Goal: Task Accomplishment & Management: Use online tool/utility

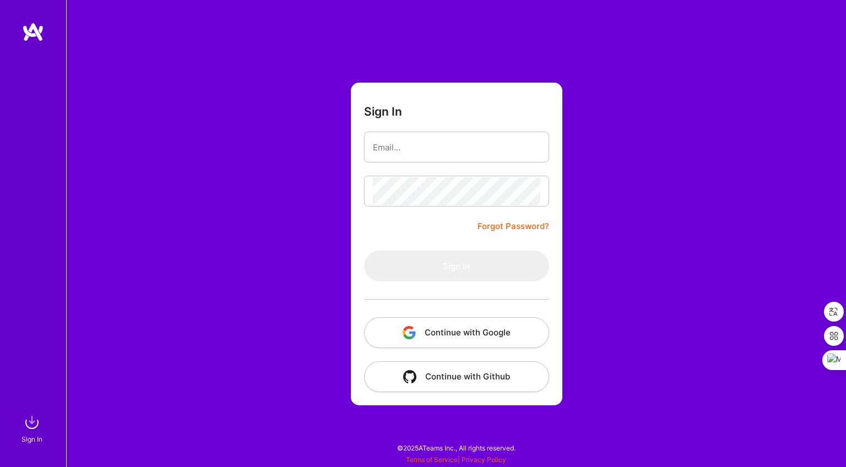
click at [493, 340] on button "Continue with Google" at bounding box center [456, 332] width 185 height 31
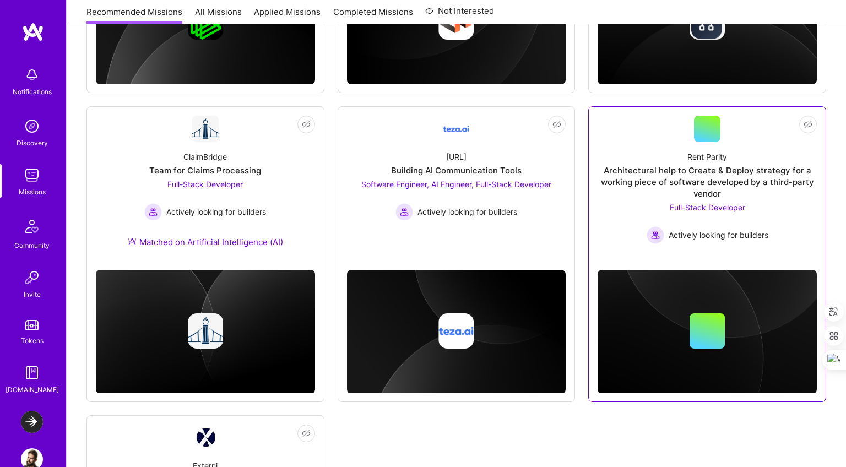
scroll to position [726, 0]
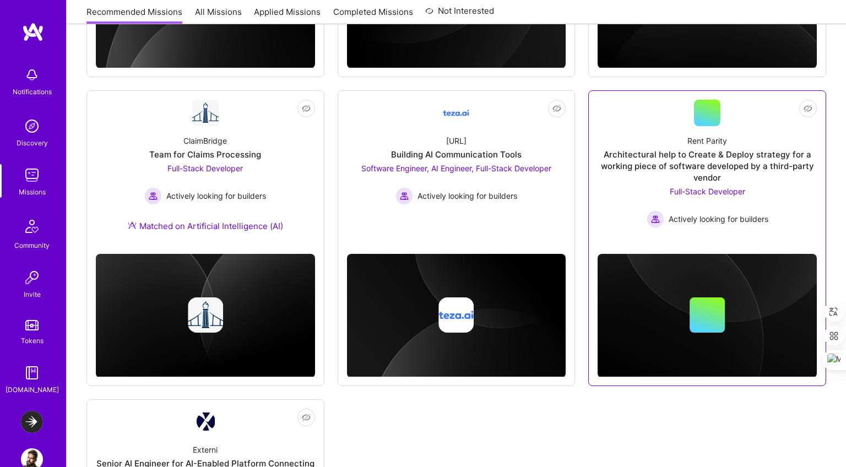
click at [693, 181] on div "Architectural help to Create & Deploy strategy for a working piece of software …" at bounding box center [707, 166] width 219 height 35
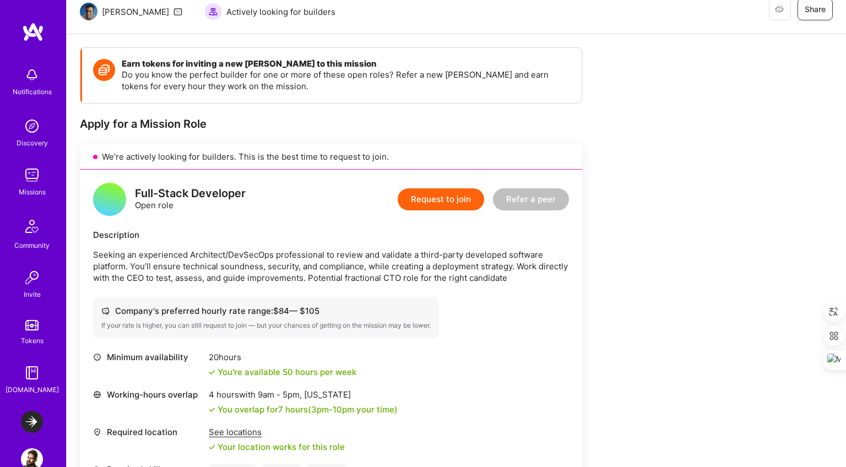
scroll to position [240, 0]
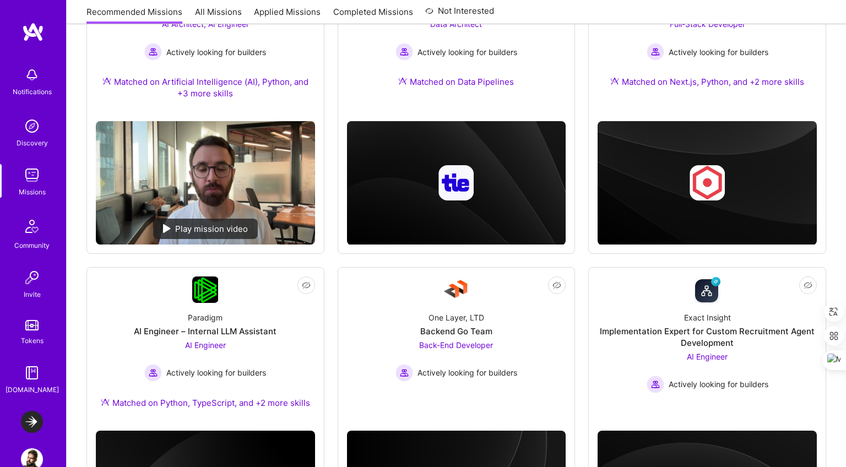
scroll to position [726, 0]
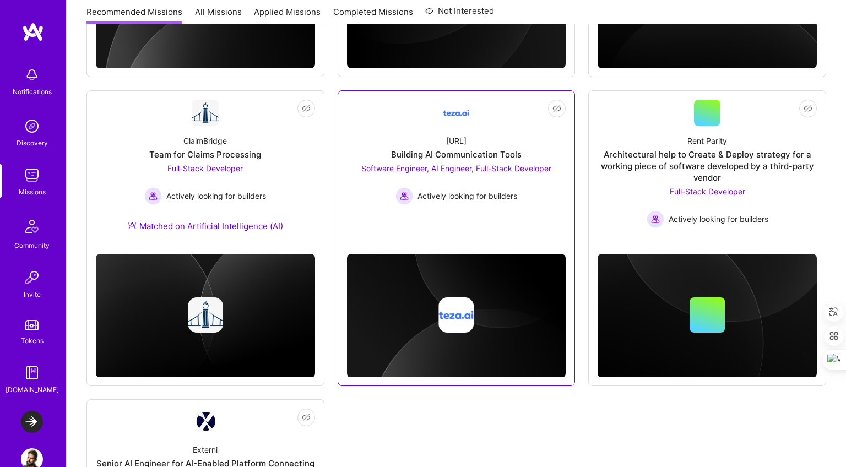
click at [463, 113] on img at bounding box center [456, 113] width 26 height 26
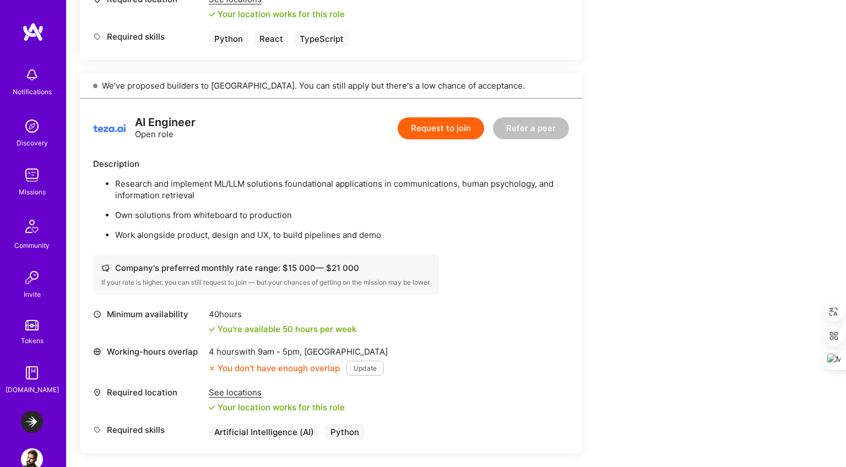
scroll to position [1139, 0]
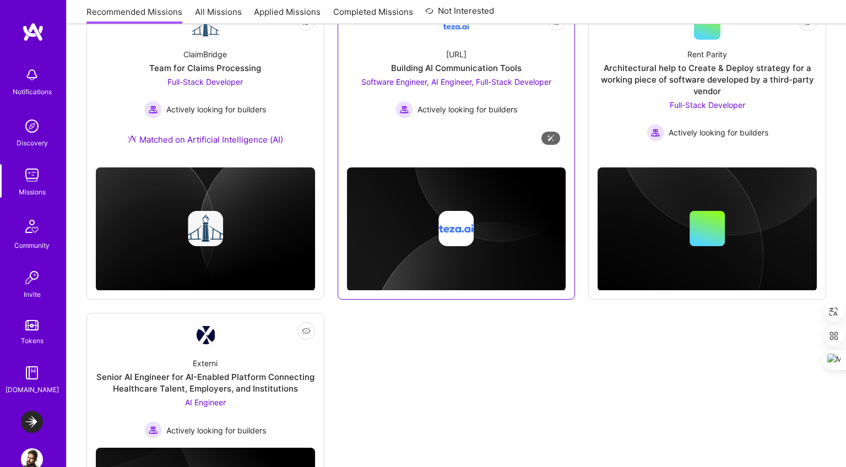
scroll to position [610, 0]
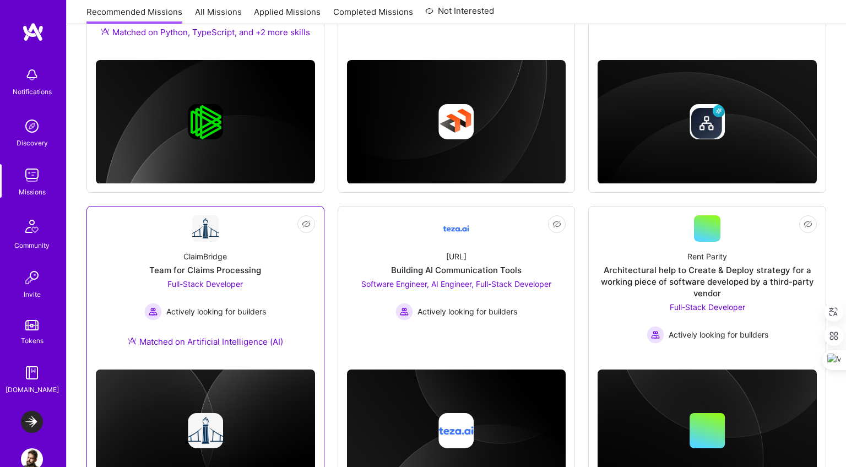
click at [224, 258] on div "ClaimBridge" at bounding box center [205, 257] width 44 height 12
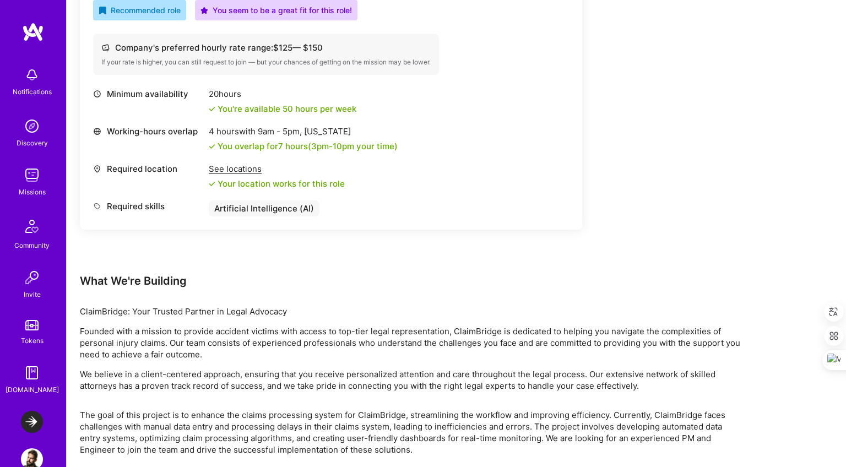
scroll to position [445, 0]
